Goal: Transaction & Acquisition: Register for event/course

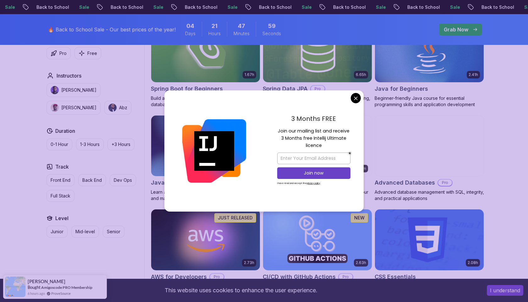
scroll to position [324, 0]
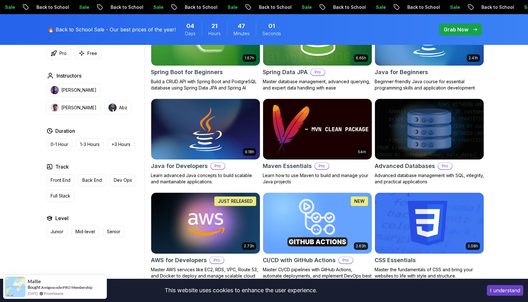
scroll to position [339, 0]
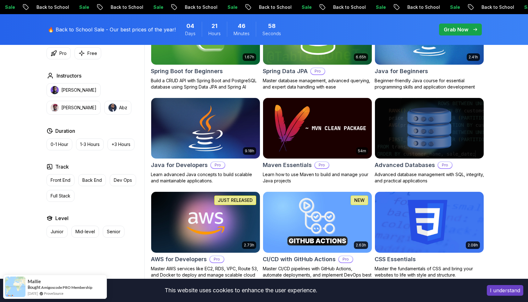
click at [221, 129] on img at bounding box center [205, 128] width 114 height 64
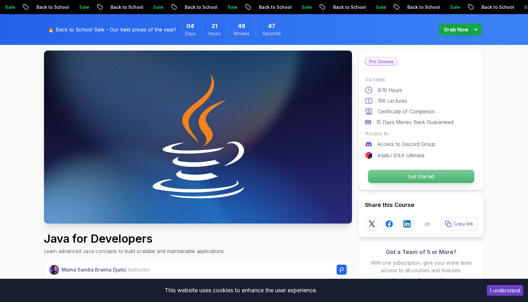
click at [404, 179] on p "Get Started" at bounding box center [421, 176] width 106 height 13
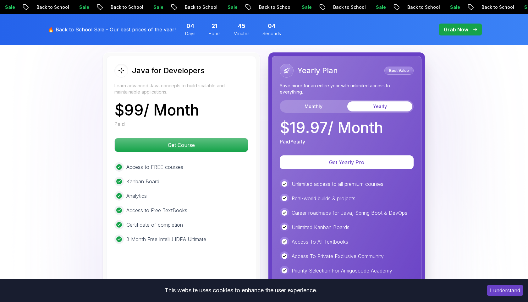
scroll to position [1552, 0]
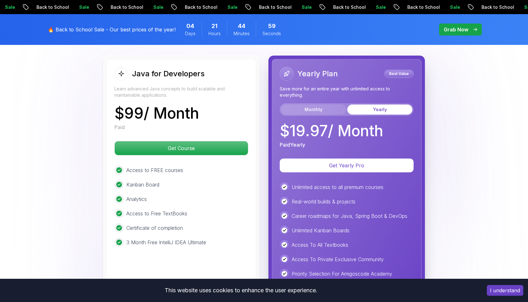
click at [322, 105] on button "Monthly" at bounding box center [313, 110] width 65 height 10
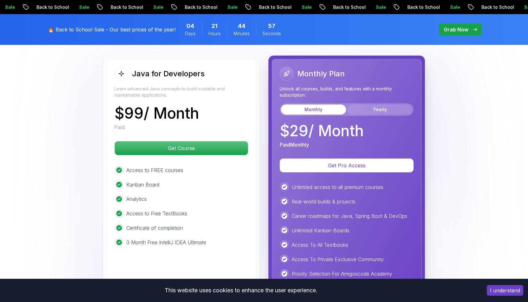
click at [363, 105] on button "Yearly" at bounding box center [379, 110] width 65 height 10
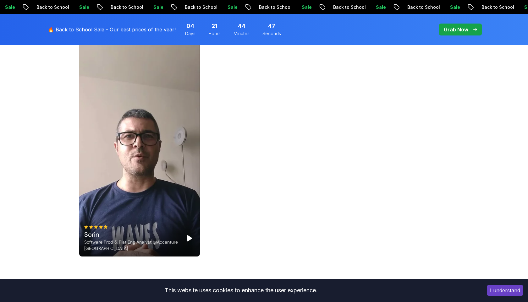
scroll to position [2056, 0]
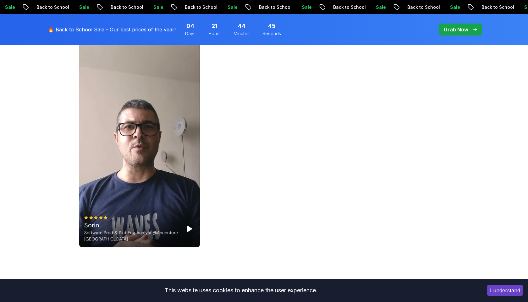
click at [183, 172] on div "Sorin Software Prod & Plat Eng Analyst @Accenture [GEOGRAPHIC_DATA]" at bounding box center [139, 140] width 121 height 215
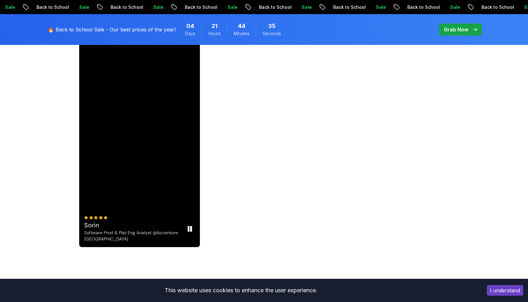
click at [190, 226] on rect "Pause" at bounding box center [190, 228] width 1 height 5
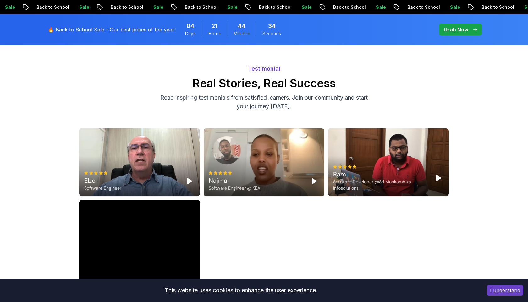
scroll to position [1845, 0]
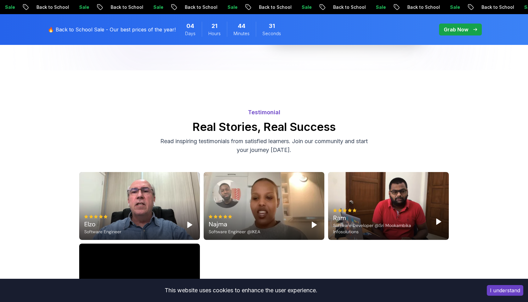
click at [313, 222] on polygon "Play" at bounding box center [314, 225] width 4 height 6
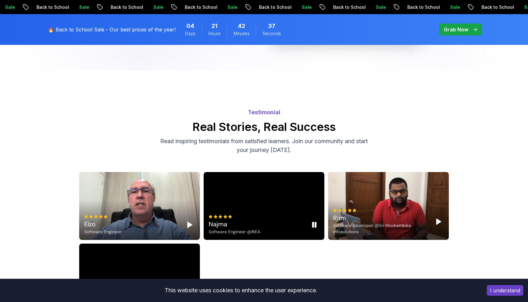
click at [316, 223] on rect "Pause" at bounding box center [315, 225] width 1 height 5
click at [361, 214] on div "Ram" at bounding box center [381, 218] width 96 height 9
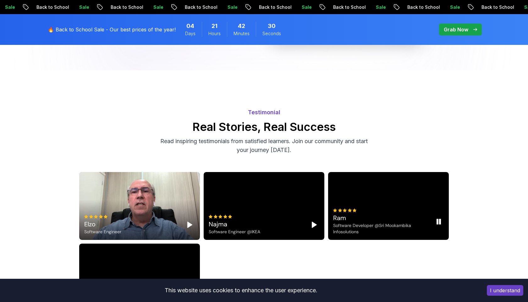
click at [438, 218] on icon "Pause" at bounding box center [439, 222] width 8 height 8
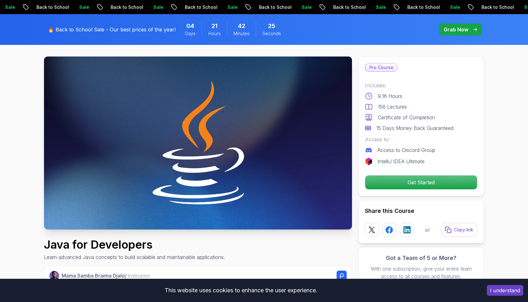
scroll to position [0, 0]
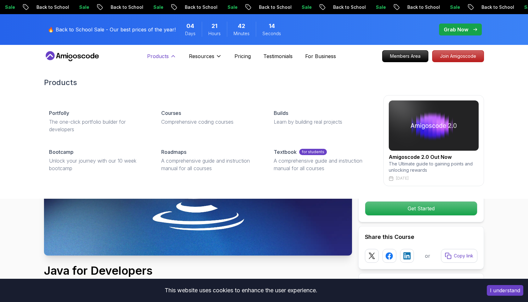
click at [164, 55] on p "Products" at bounding box center [158, 56] width 22 height 8
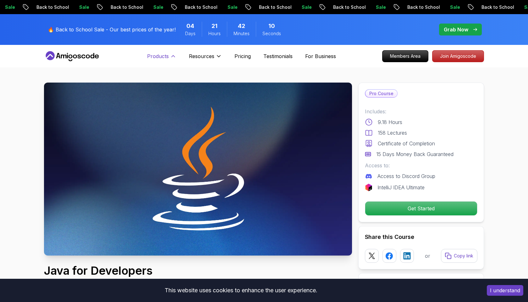
click at [165, 58] on p "Products" at bounding box center [158, 56] width 22 height 8
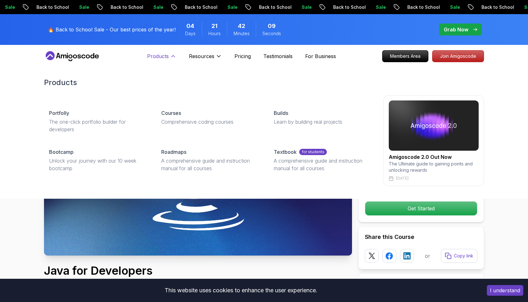
click at [158, 56] on p "Products" at bounding box center [158, 56] width 22 height 8
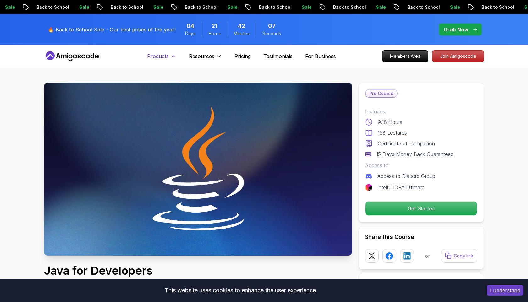
click at [166, 56] on p "Products" at bounding box center [158, 56] width 22 height 8
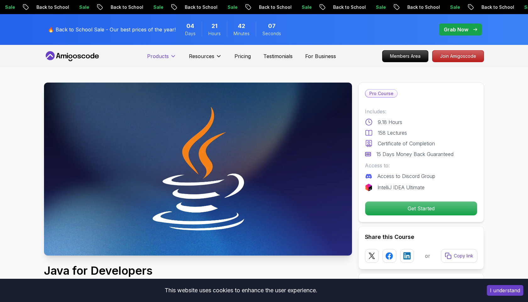
click at [166, 56] on p "Products" at bounding box center [158, 56] width 22 height 8
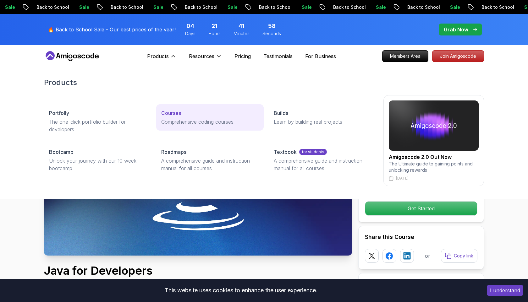
click at [173, 113] on p "Courses" at bounding box center [171, 113] width 20 height 8
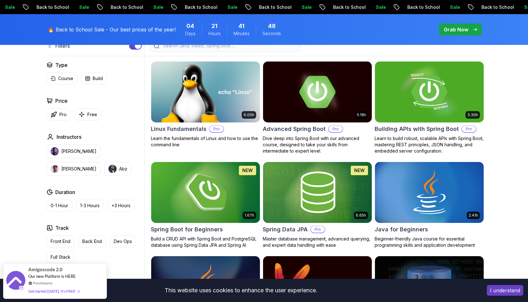
scroll to position [182, 0]
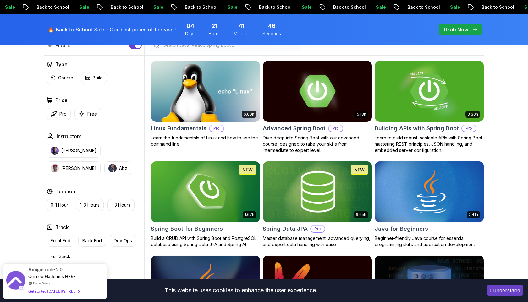
click at [418, 102] on img at bounding box center [429, 91] width 114 height 64
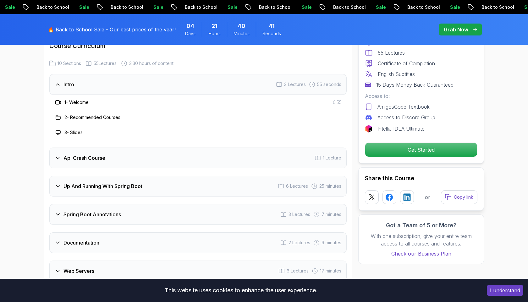
scroll to position [1019, 0]
